Goal: Task Accomplishment & Management: Use online tool/utility

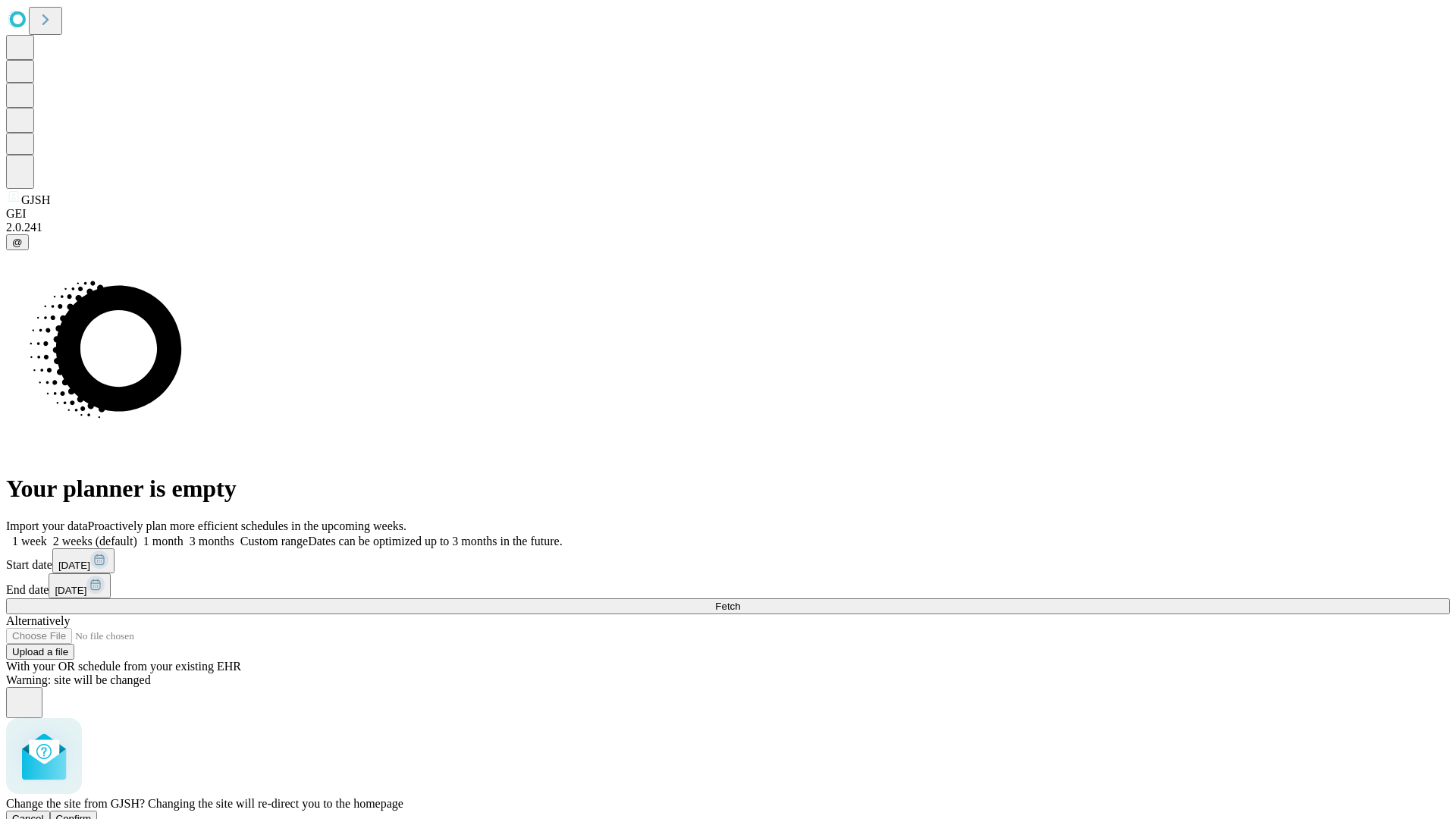
click at [92, 812] on span "Confirm" at bounding box center [73, 818] width 35 height 12
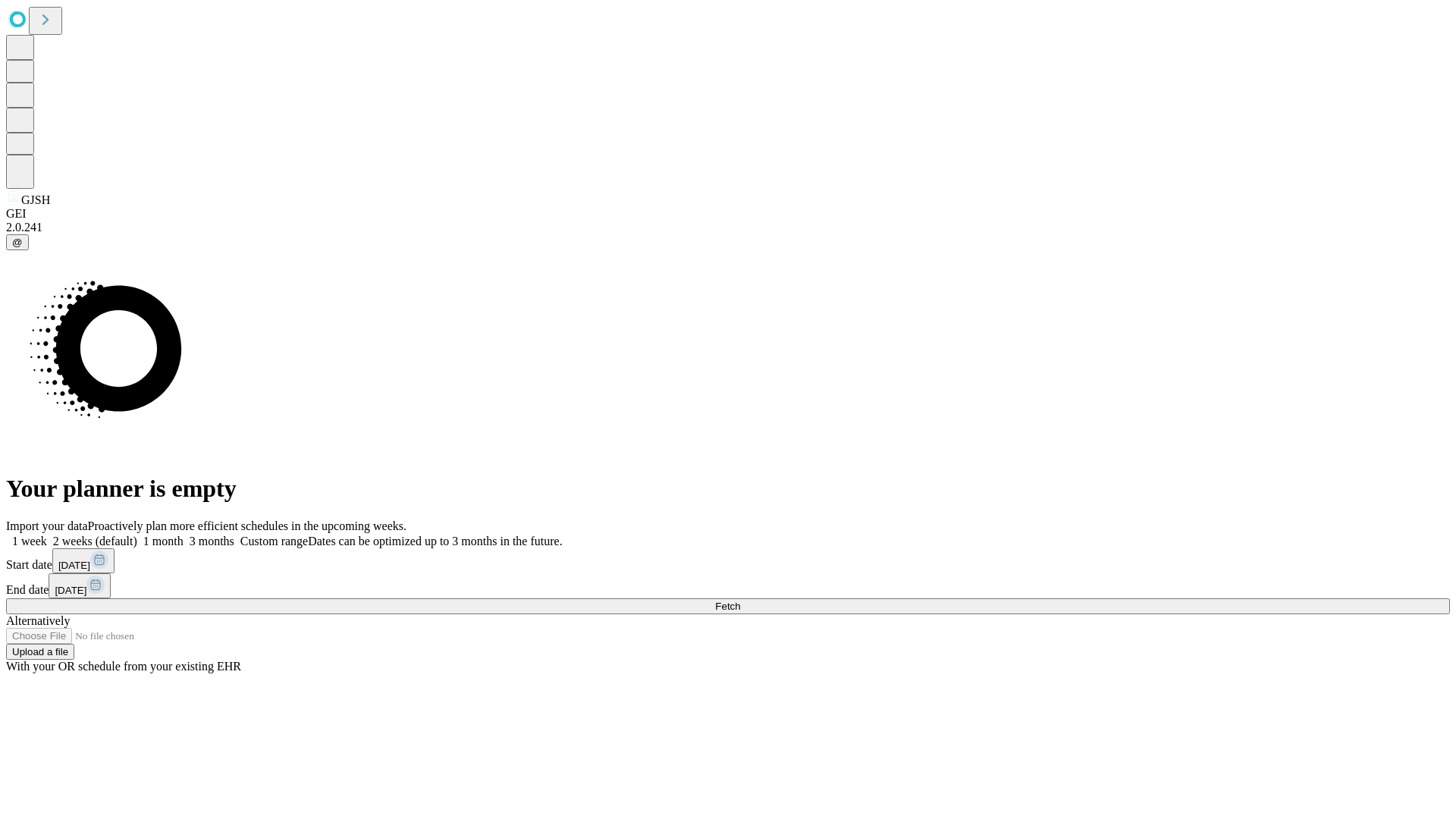
click at [47, 535] on label "1 week" at bounding box center [26, 541] width 41 height 13
click at [740, 600] on span "Fetch" at bounding box center [727, 606] width 25 height 12
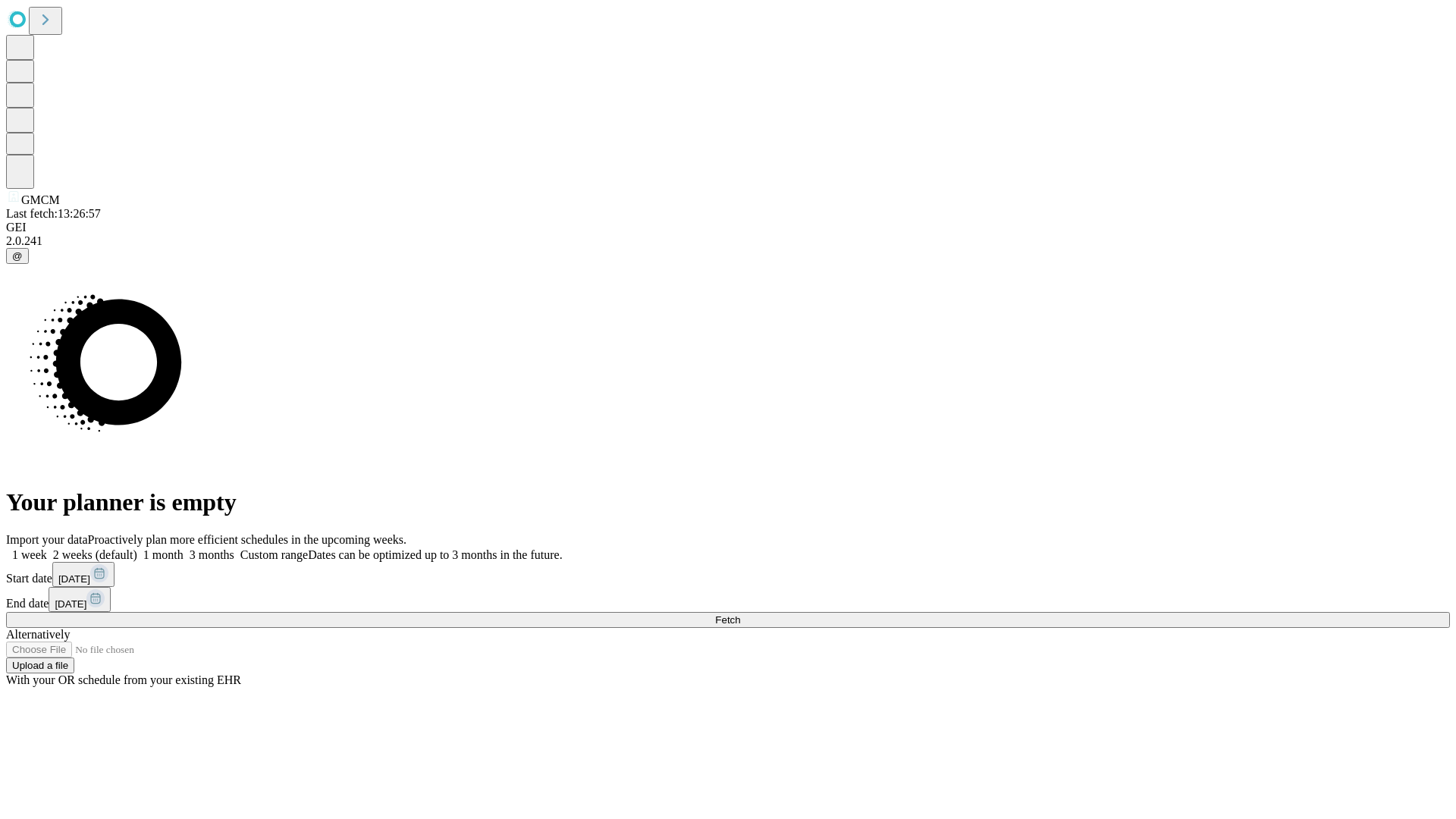
click at [47, 548] on label "1 week" at bounding box center [26, 554] width 41 height 13
click at [740, 614] on span "Fetch" at bounding box center [727, 619] width 25 height 12
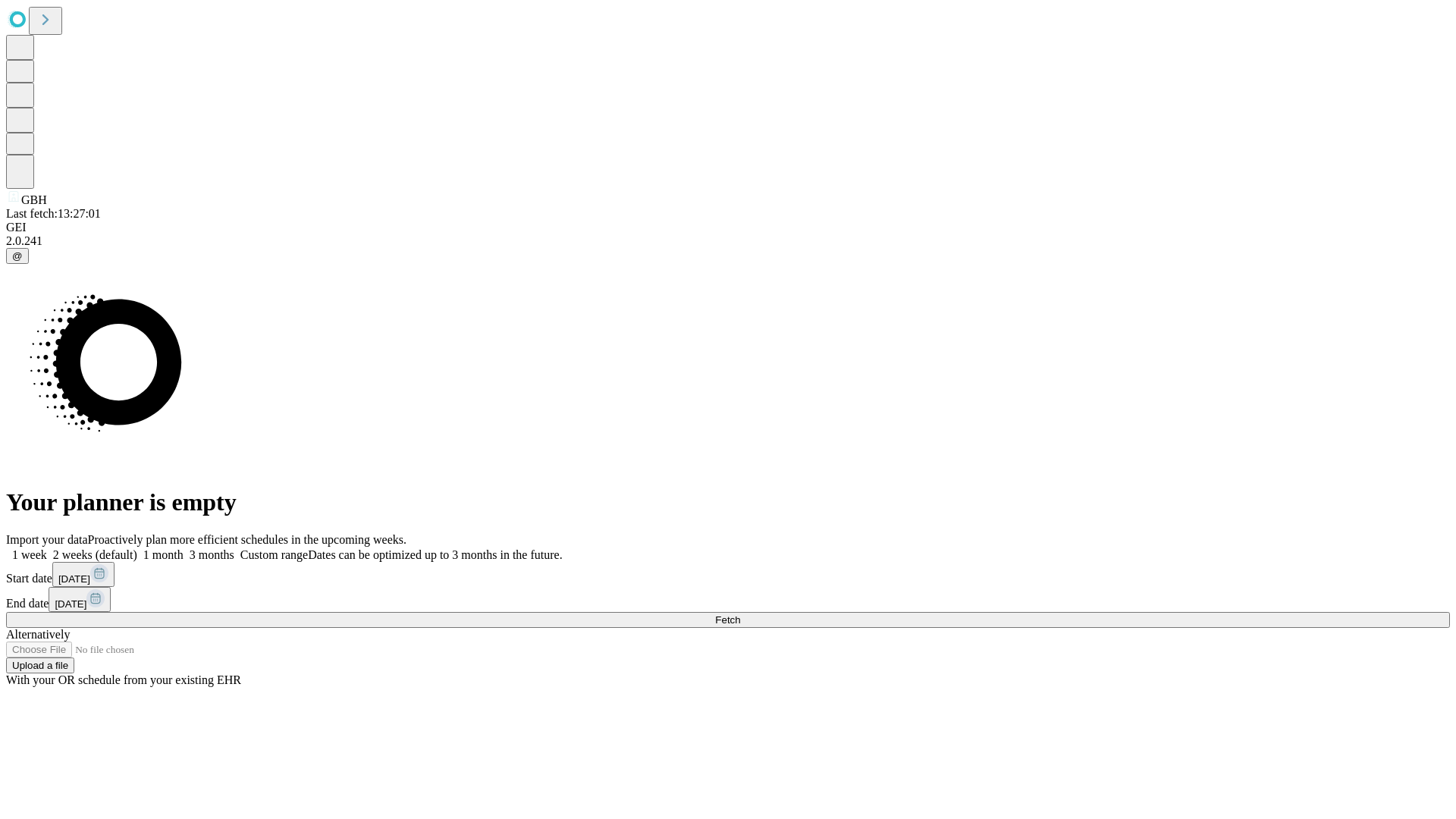
click at [47, 548] on label "1 week" at bounding box center [26, 554] width 41 height 13
click at [740, 614] on span "Fetch" at bounding box center [727, 619] width 25 height 12
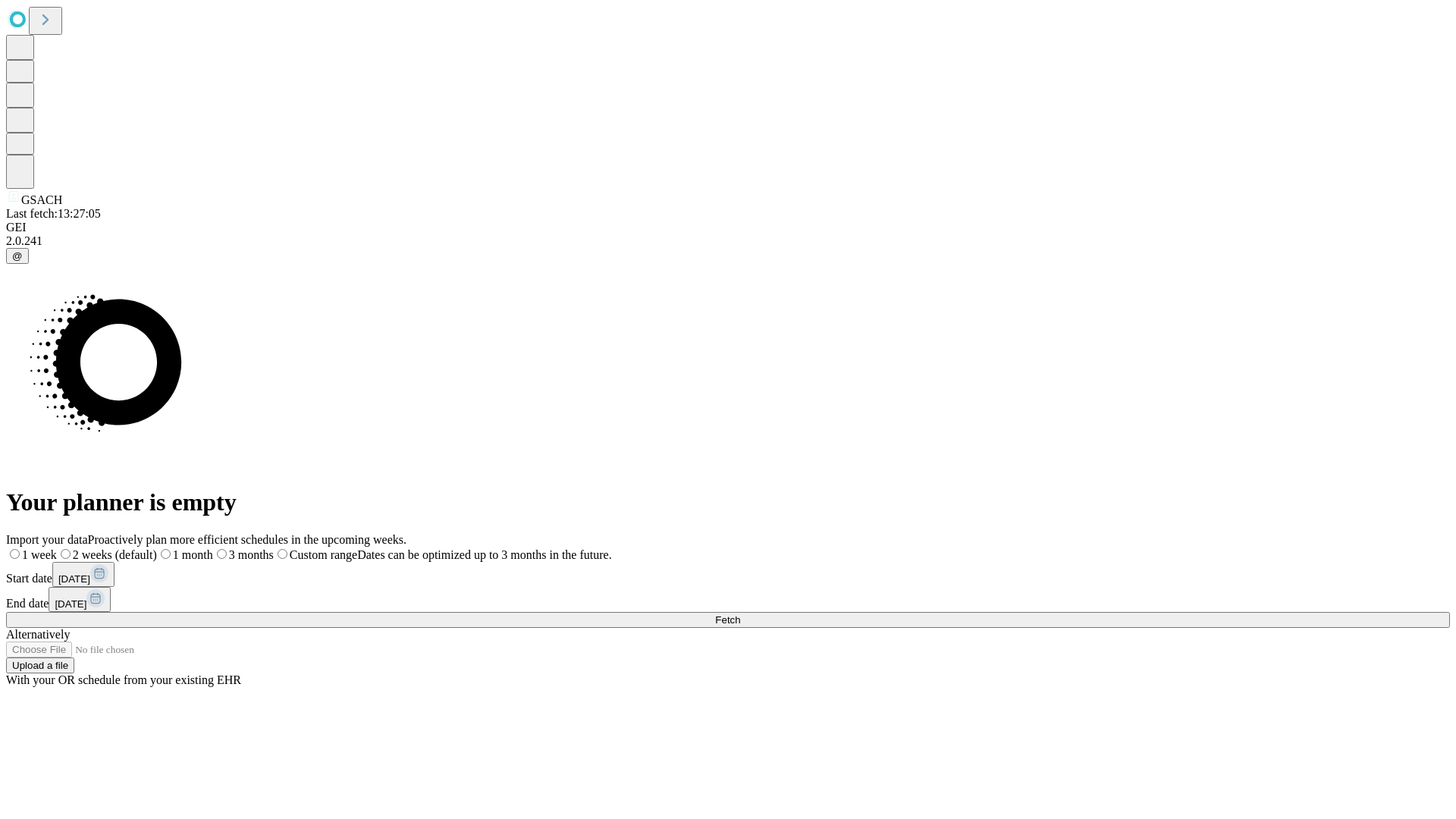
click at [57, 548] on label "1 week" at bounding box center [31, 554] width 51 height 13
click at [740, 614] on span "Fetch" at bounding box center [727, 619] width 25 height 12
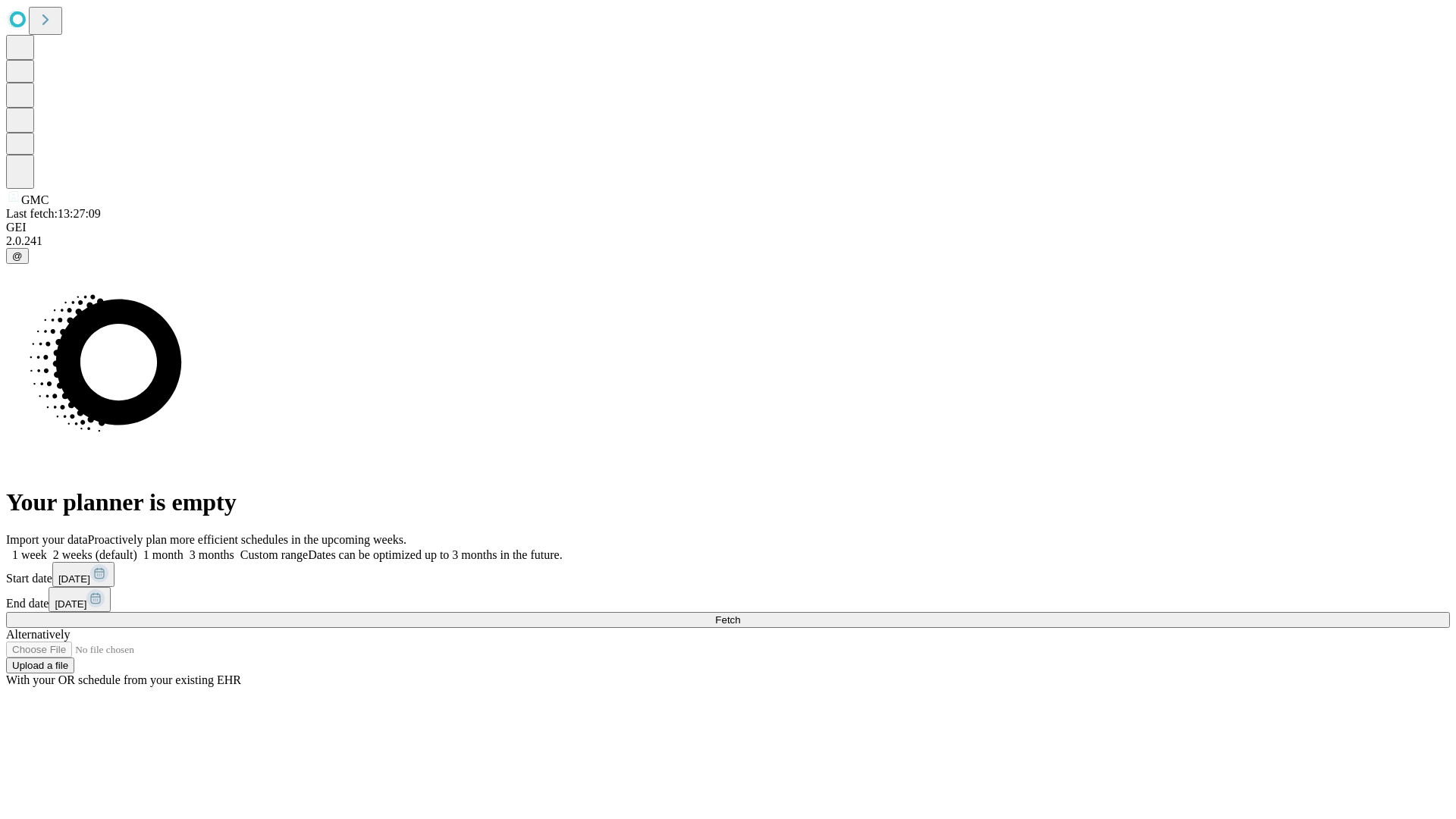
click at [47, 548] on label "1 week" at bounding box center [26, 554] width 41 height 13
click at [740, 614] on span "Fetch" at bounding box center [727, 619] width 25 height 12
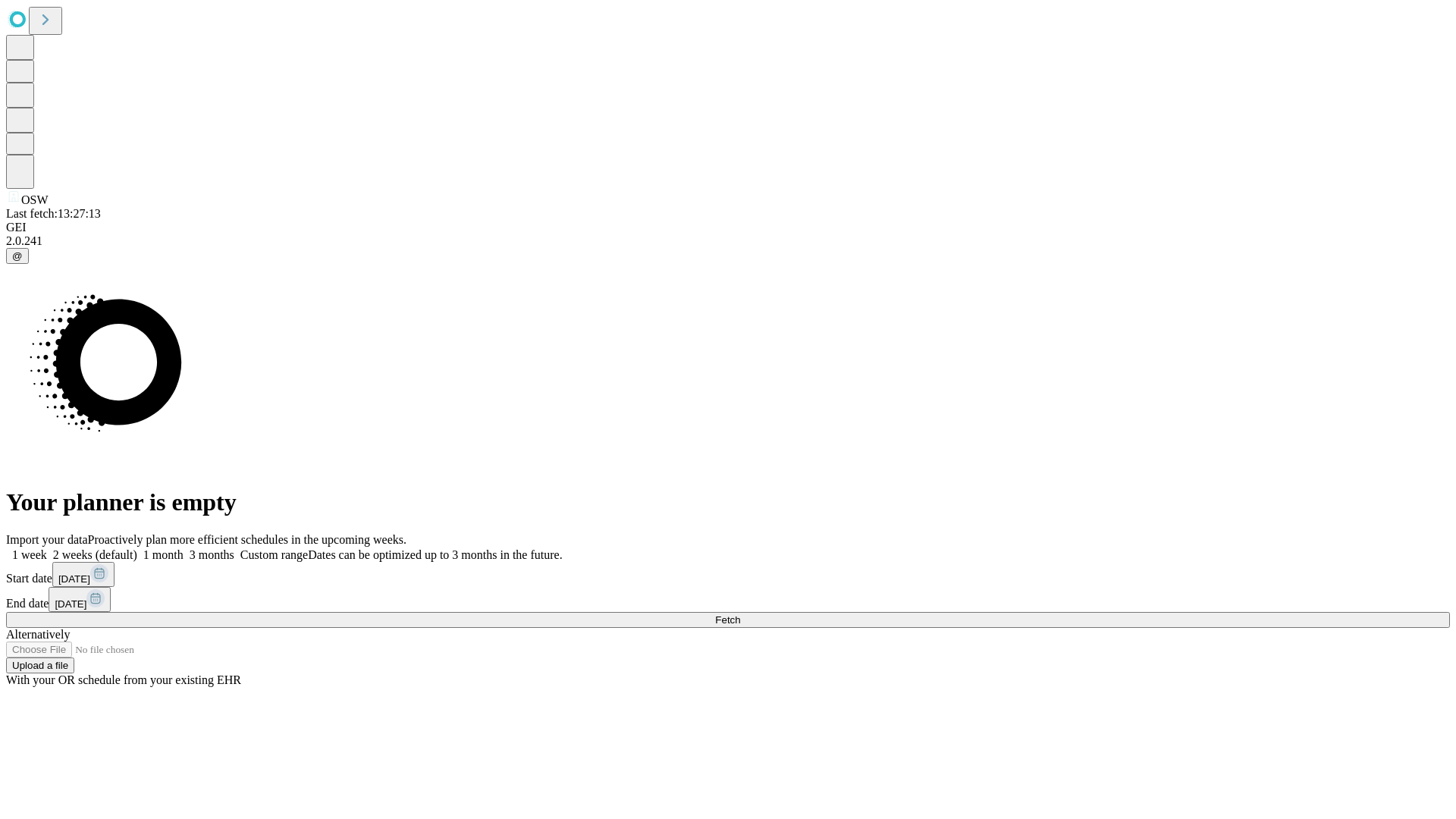
click at [740, 614] on span "Fetch" at bounding box center [727, 619] width 25 height 12
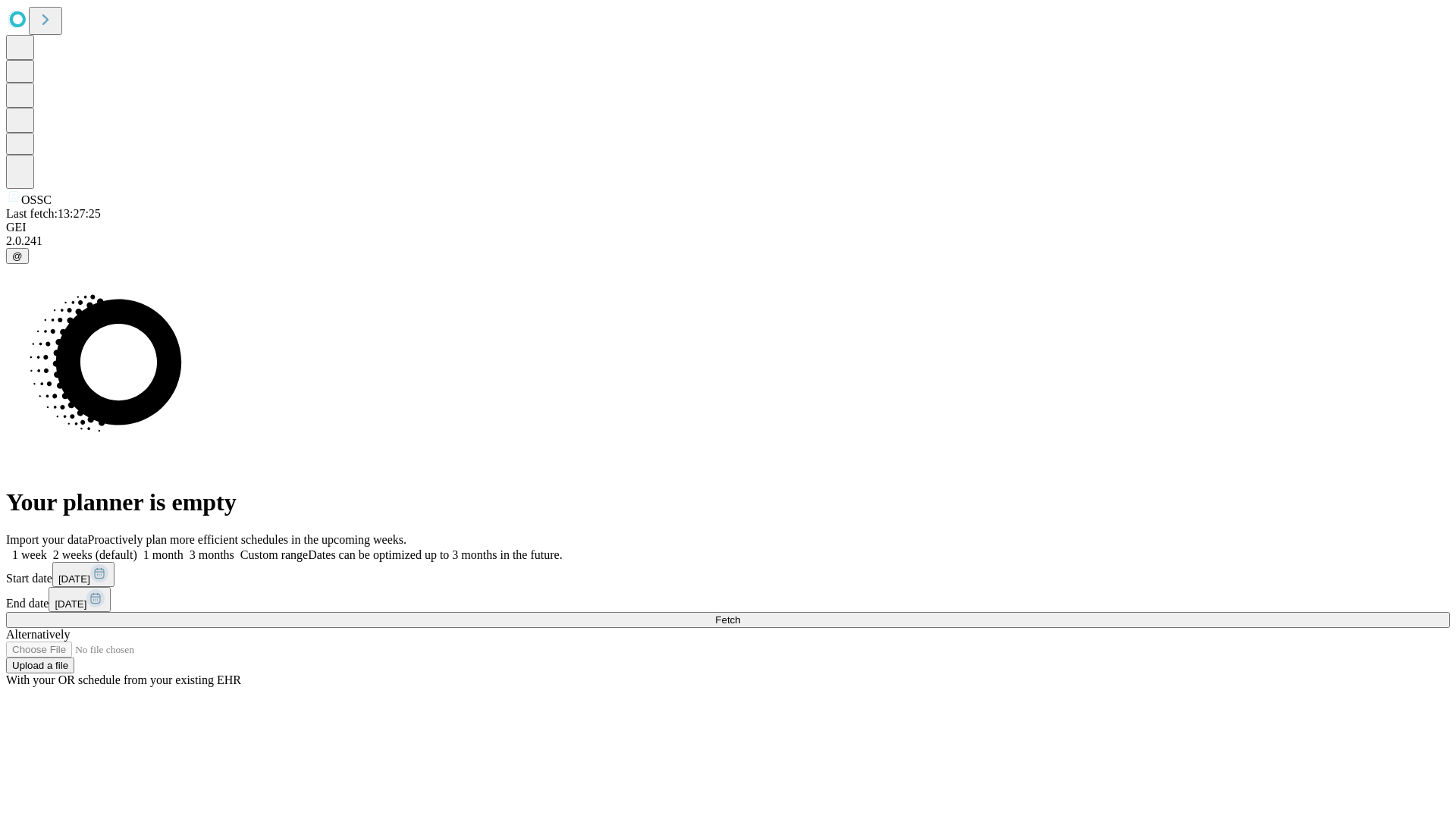
click at [740, 614] on span "Fetch" at bounding box center [727, 619] width 25 height 12
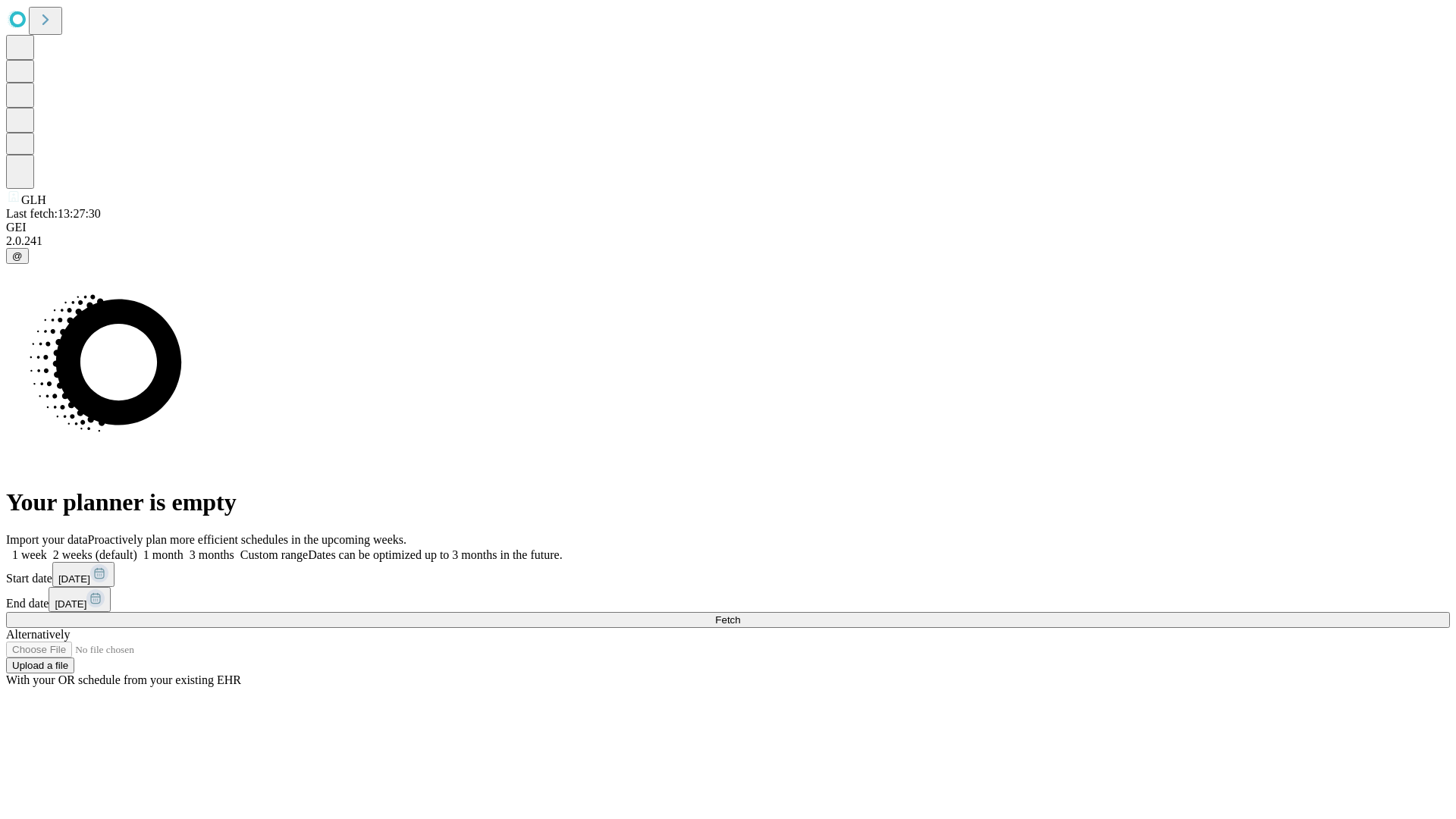
click at [47, 548] on label "1 week" at bounding box center [26, 554] width 41 height 13
click at [740, 614] on span "Fetch" at bounding box center [727, 619] width 25 height 12
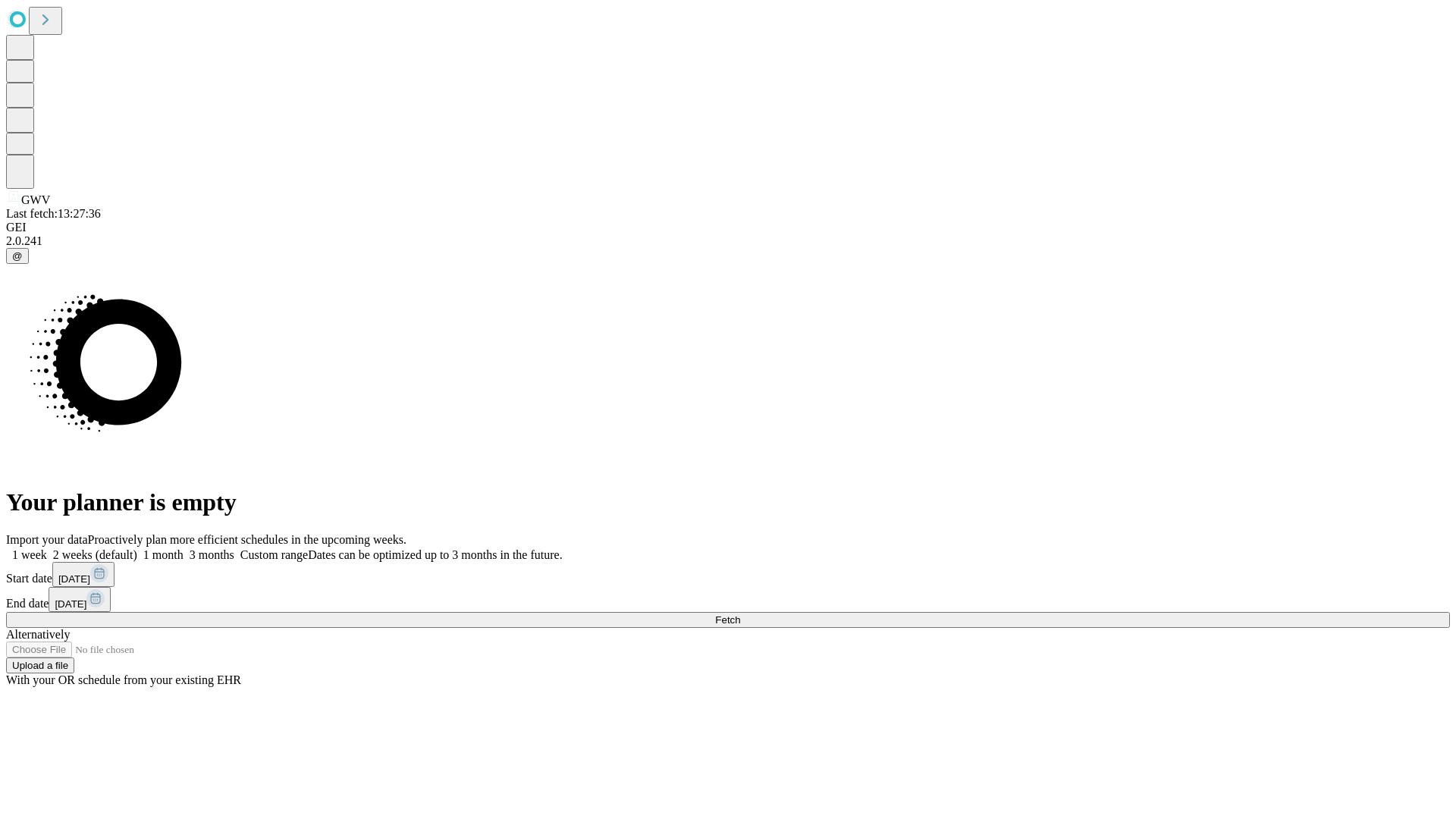
click at [47, 548] on label "1 week" at bounding box center [26, 554] width 41 height 13
click at [740, 614] on span "Fetch" at bounding box center [727, 619] width 25 height 12
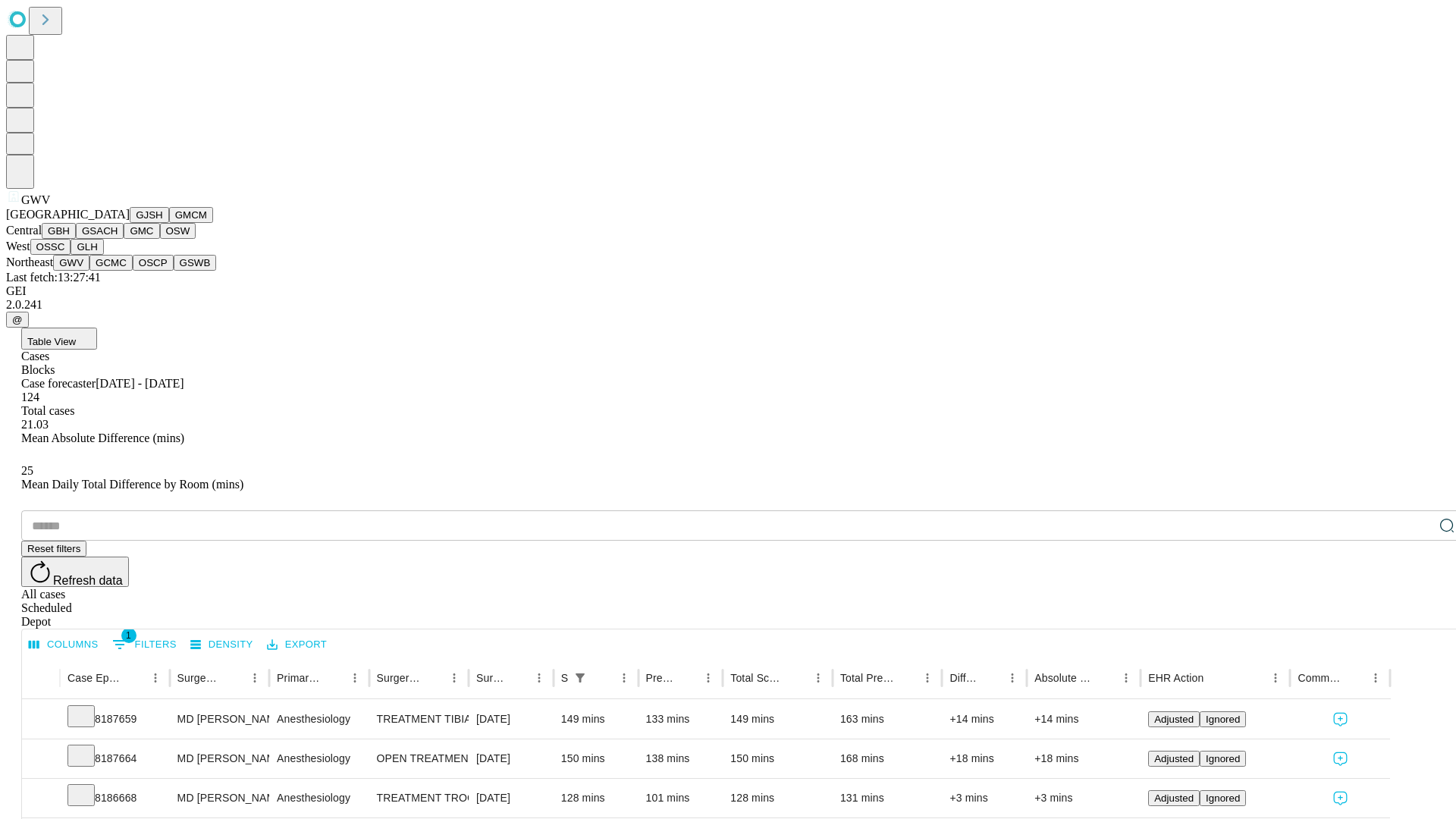
click at [117, 270] on button "GCMC" at bounding box center [111, 262] width 44 height 16
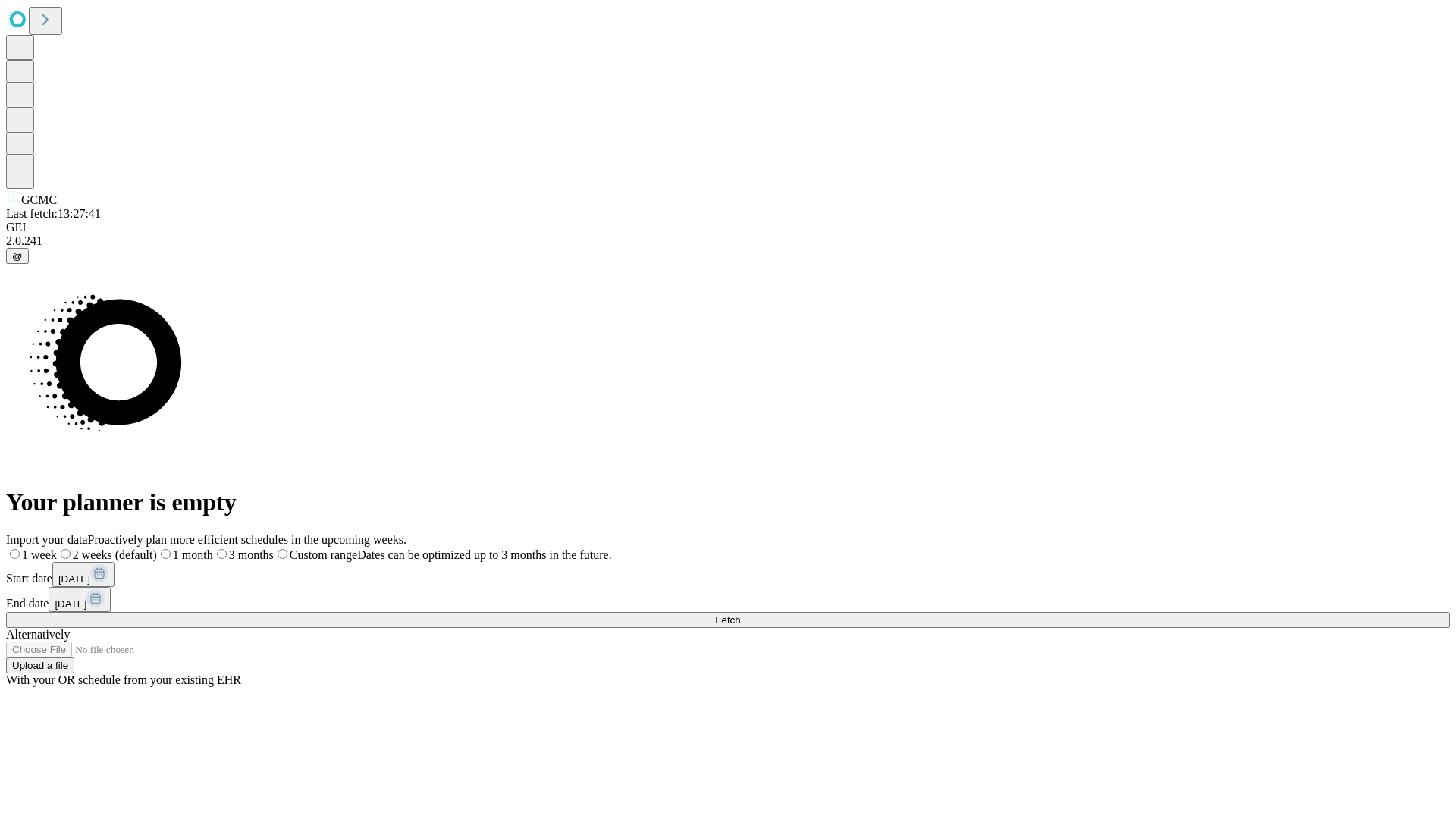
click at [57, 548] on label "1 week" at bounding box center [31, 554] width 51 height 13
click at [740, 614] on span "Fetch" at bounding box center [727, 619] width 25 height 12
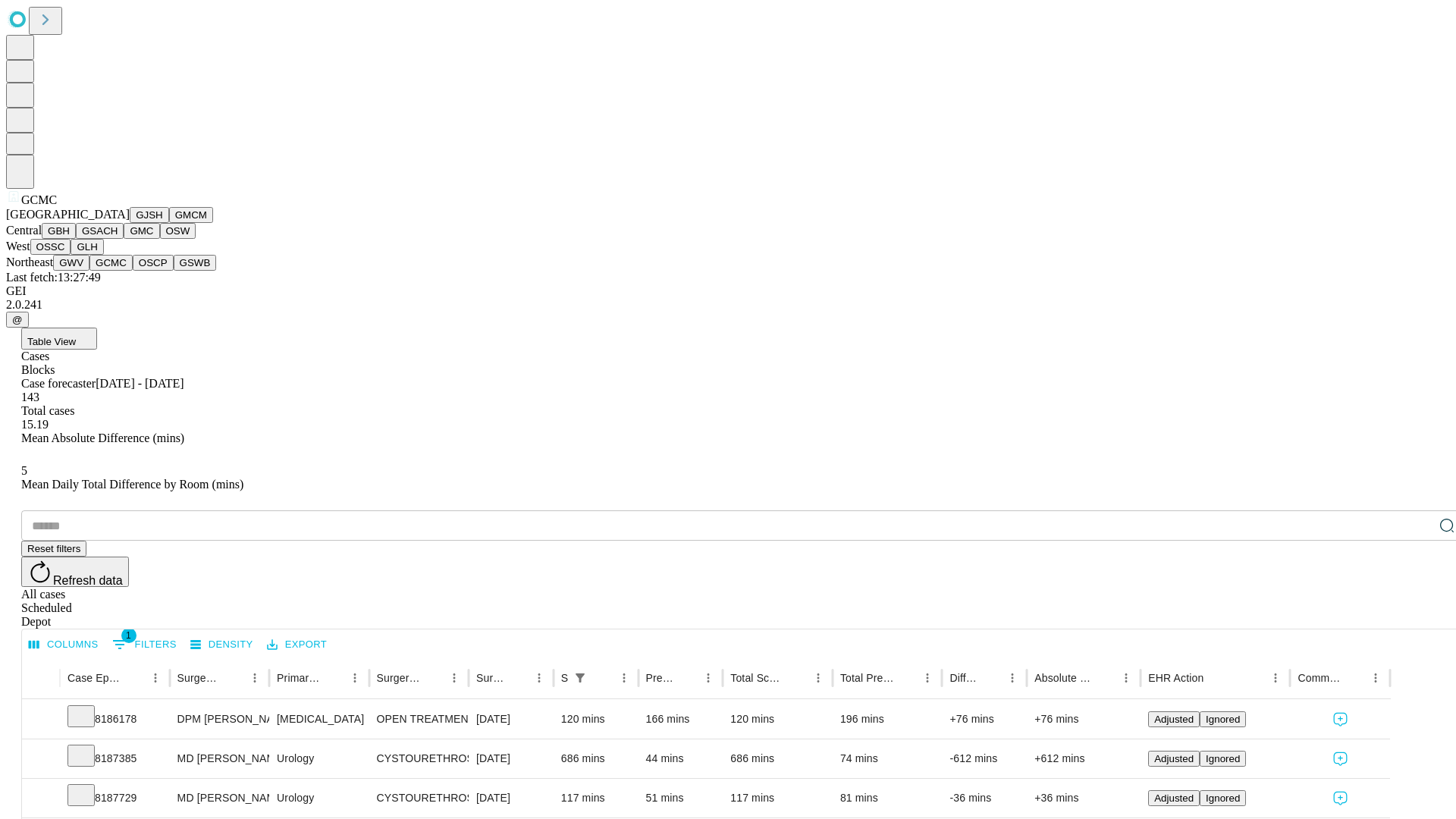
click at [132, 270] on button "OSCP" at bounding box center [153, 262] width 41 height 16
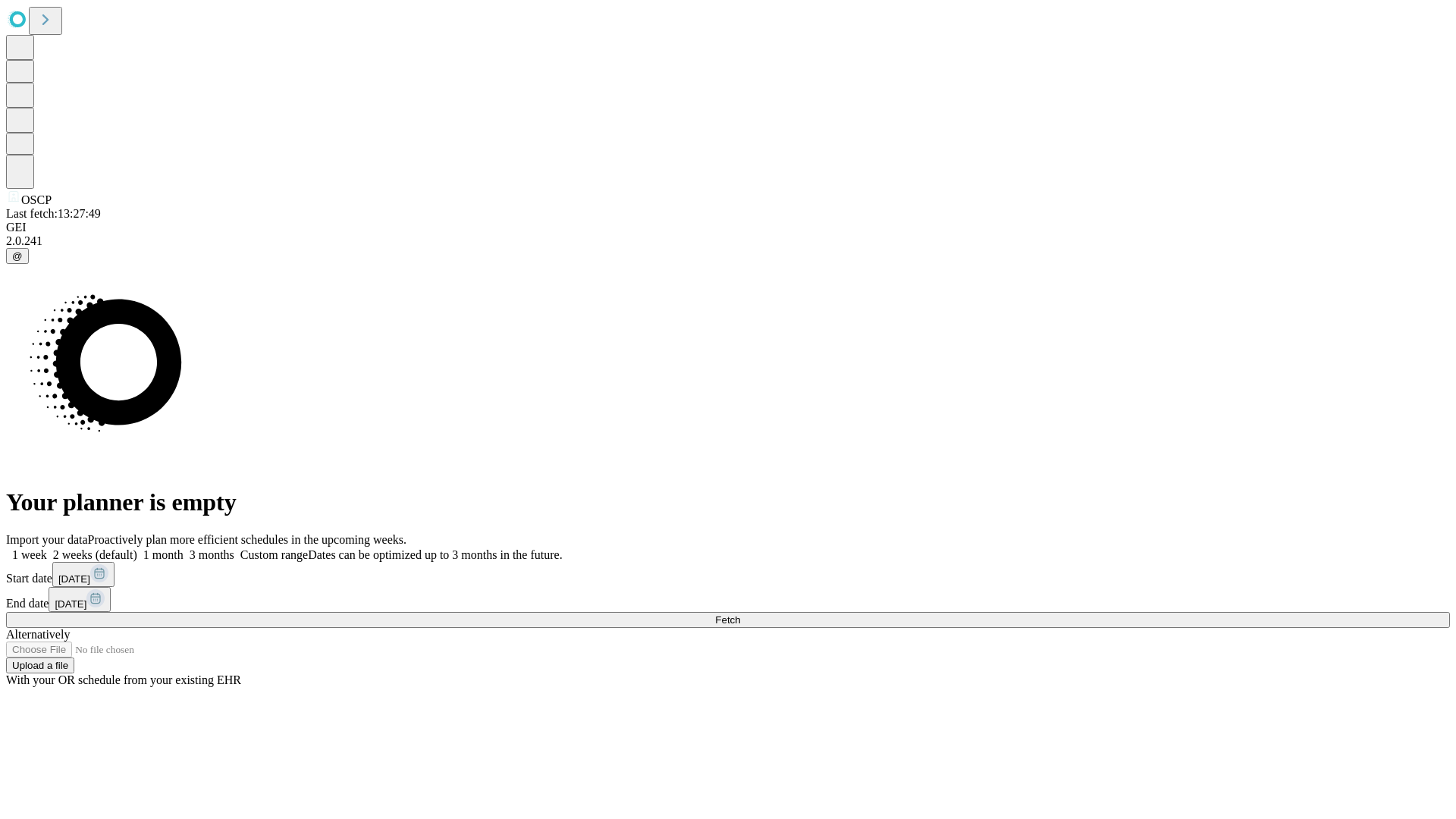
click at [47, 548] on label "1 week" at bounding box center [26, 554] width 41 height 13
click at [740, 614] on span "Fetch" at bounding box center [727, 619] width 25 height 12
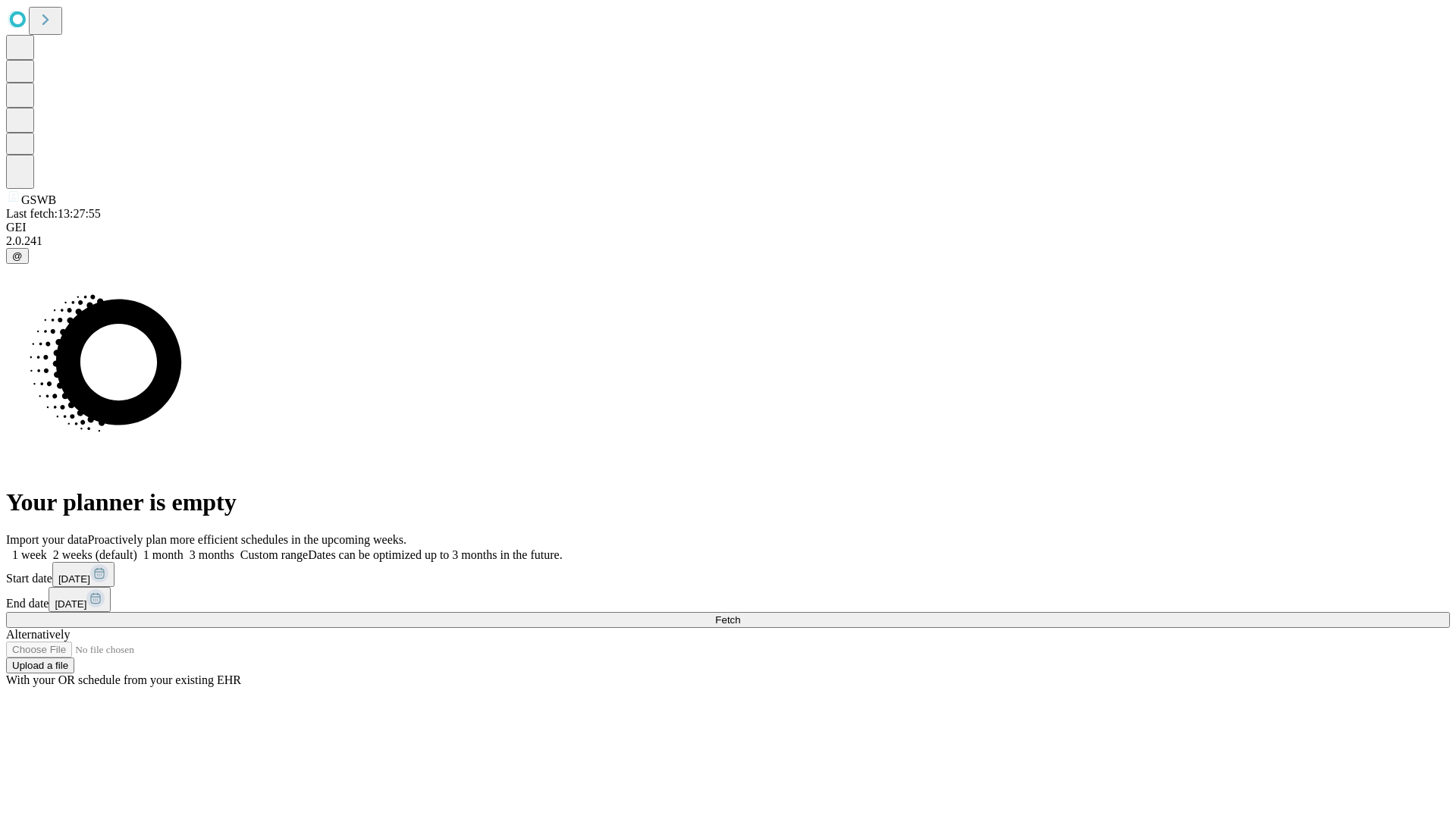
click at [47, 548] on label "1 week" at bounding box center [26, 554] width 41 height 13
click at [740, 614] on span "Fetch" at bounding box center [727, 619] width 25 height 12
